Goal: Check status: Check status

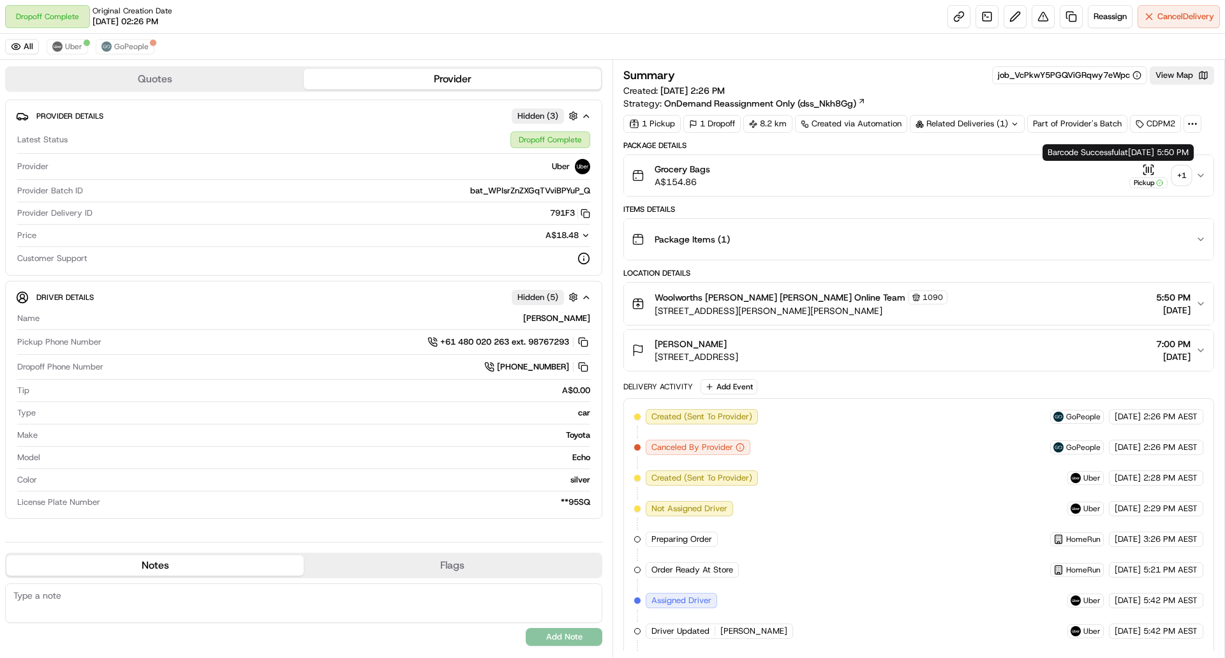
click at [1179, 176] on div "+ 1" at bounding box center [1182, 176] width 18 height 18
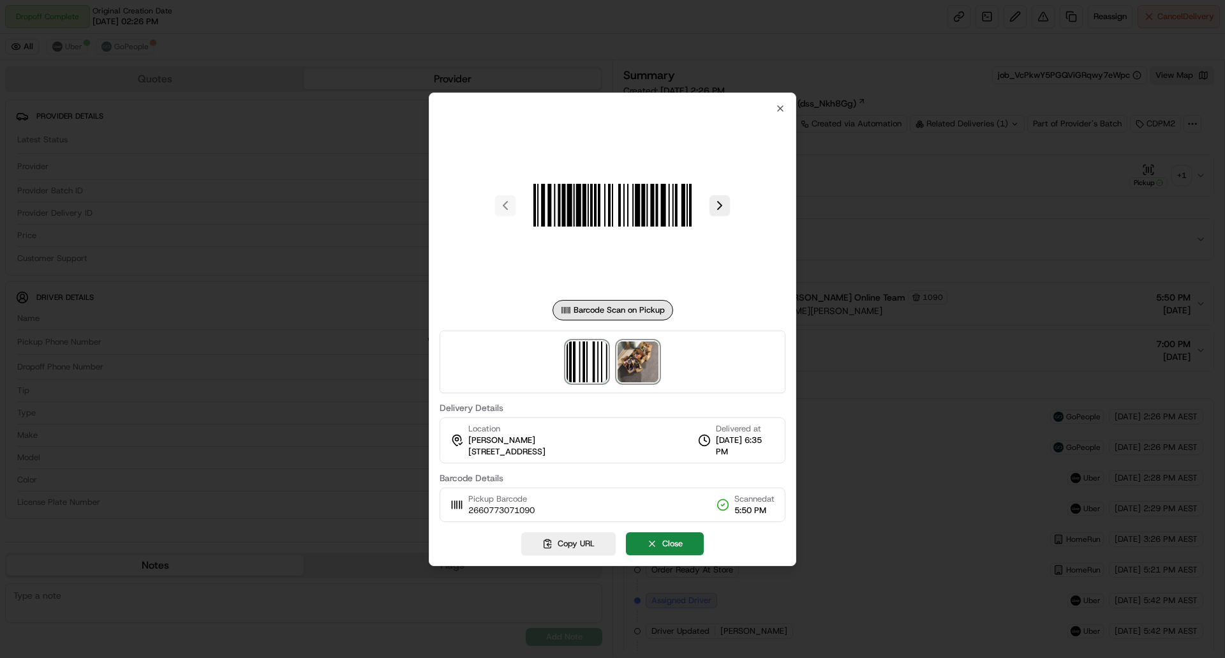
click at [650, 363] on img at bounding box center [638, 361] width 41 height 41
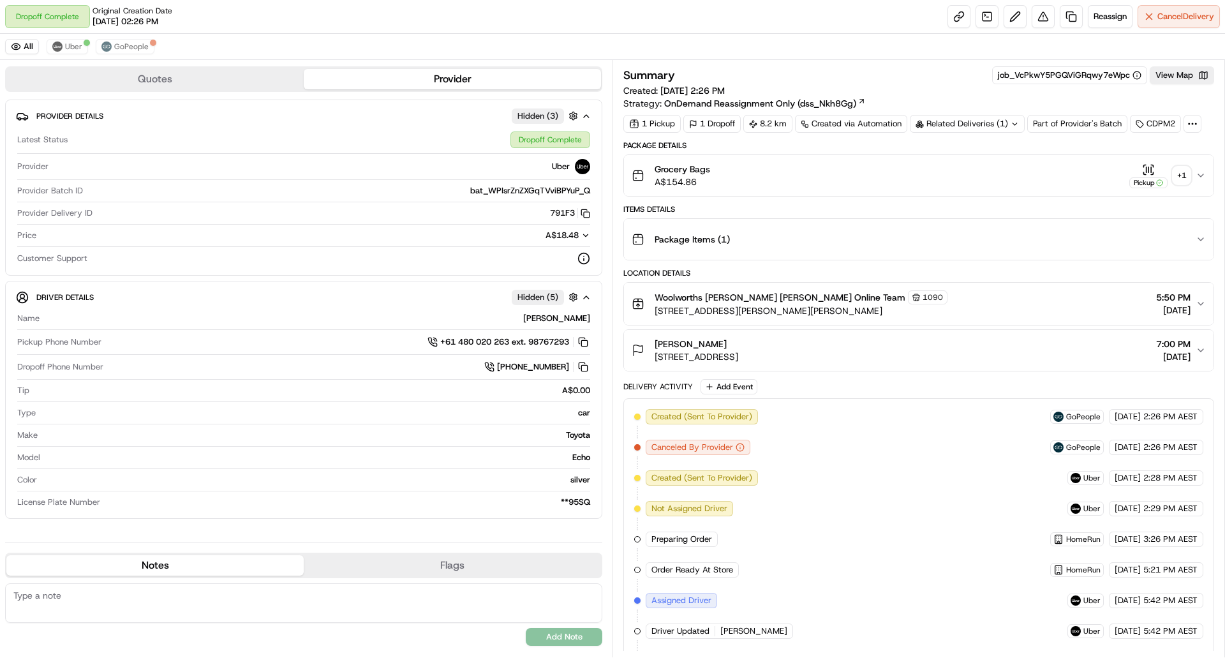
click at [1188, 172] on div "+ 1" at bounding box center [1182, 176] width 18 height 18
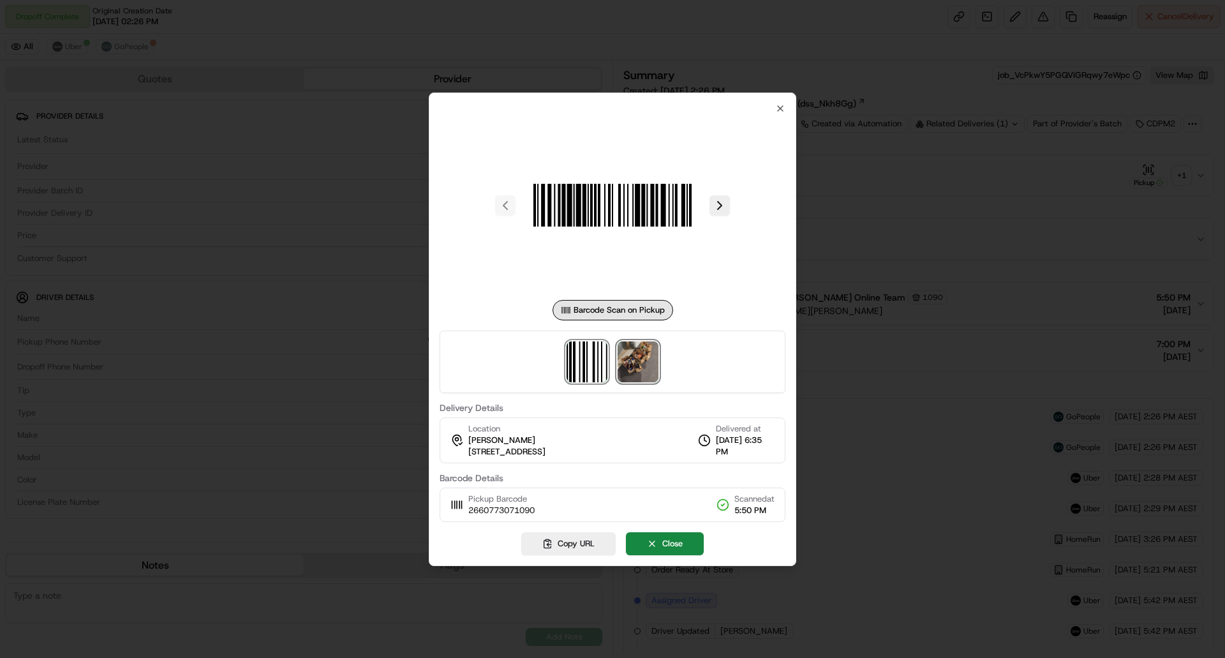
click at [636, 365] on img at bounding box center [638, 361] width 41 height 41
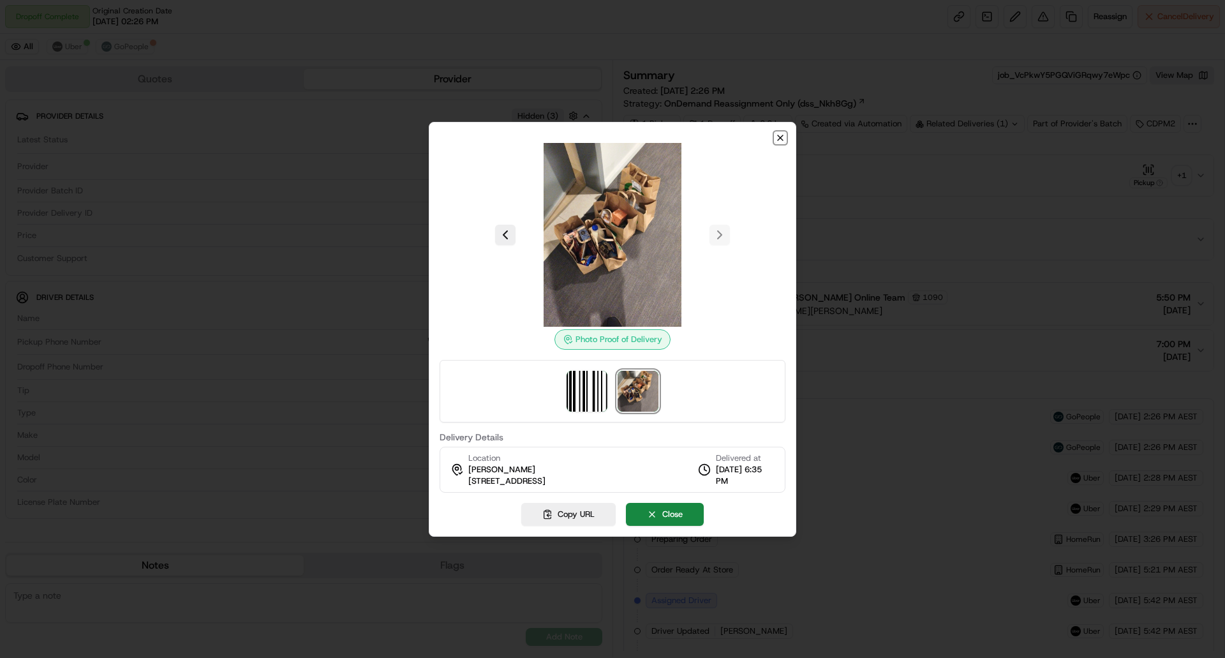
click at [779, 140] on icon "button" at bounding box center [780, 138] width 10 height 10
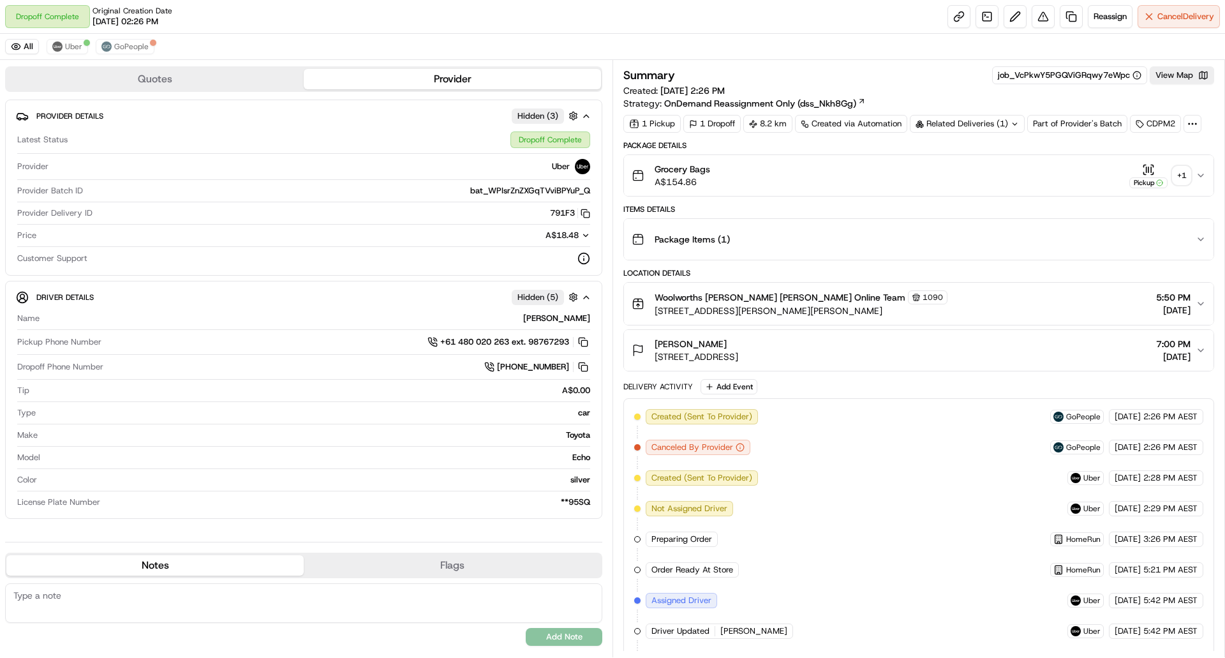
click at [981, 128] on div "Related Deliveries (1)" at bounding box center [967, 124] width 115 height 18
click at [1014, 125] on icon at bounding box center [1013, 124] width 8 height 8
click at [1014, 125] on icon at bounding box center [1015, 124] width 8 height 8
